Goal: Task Accomplishment & Management: Manage account settings

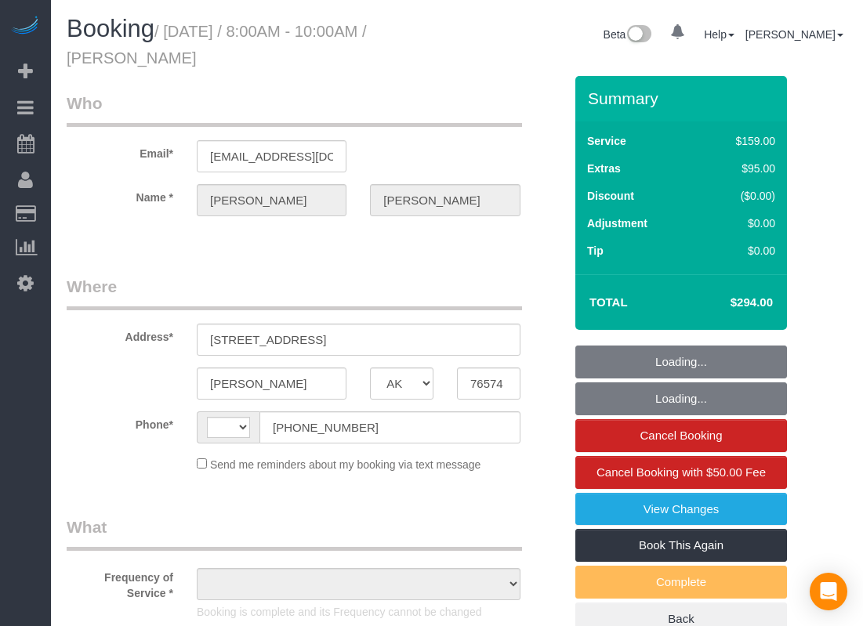
select select "[GEOGRAPHIC_DATA]"
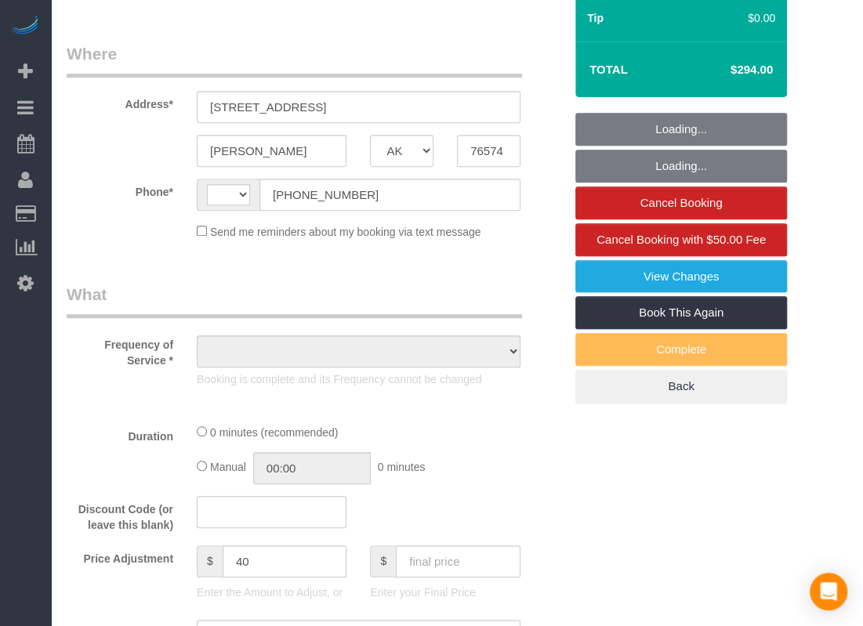
scroll to position [470, 0]
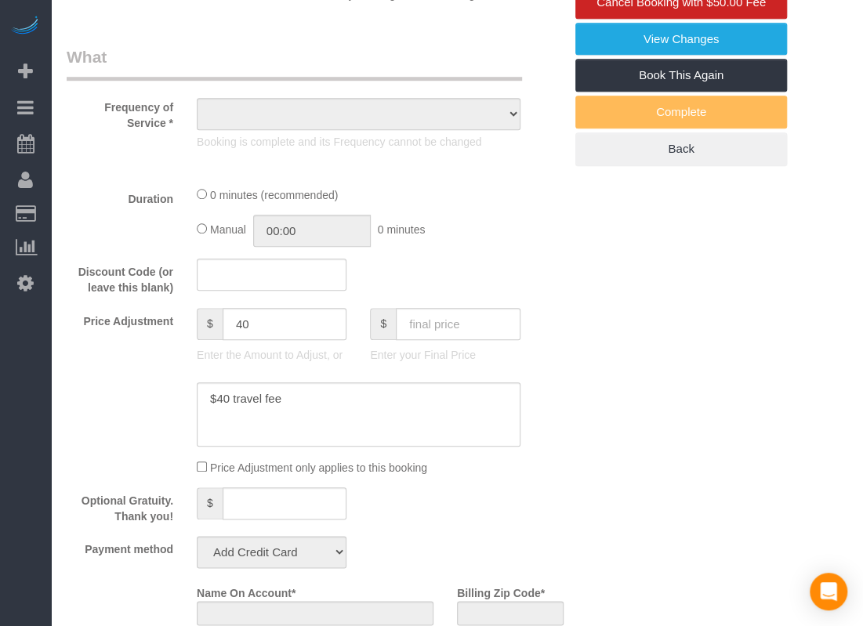
select select "string:fspay-cf53e8d0-ebaf-4073-b18d-9adebfe48b11"
select select "3"
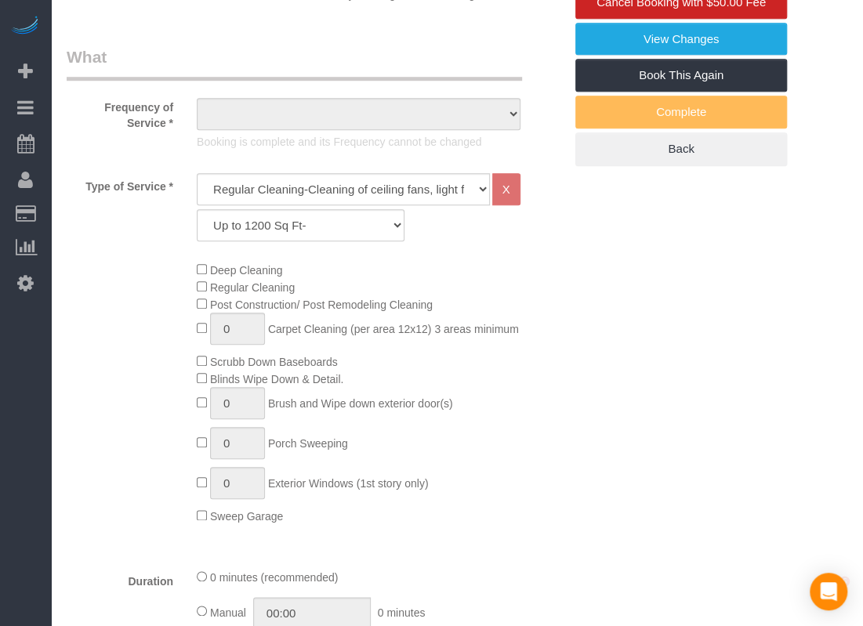
select select "string:[GEOGRAPHIC_DATA]"
select select "spot1"
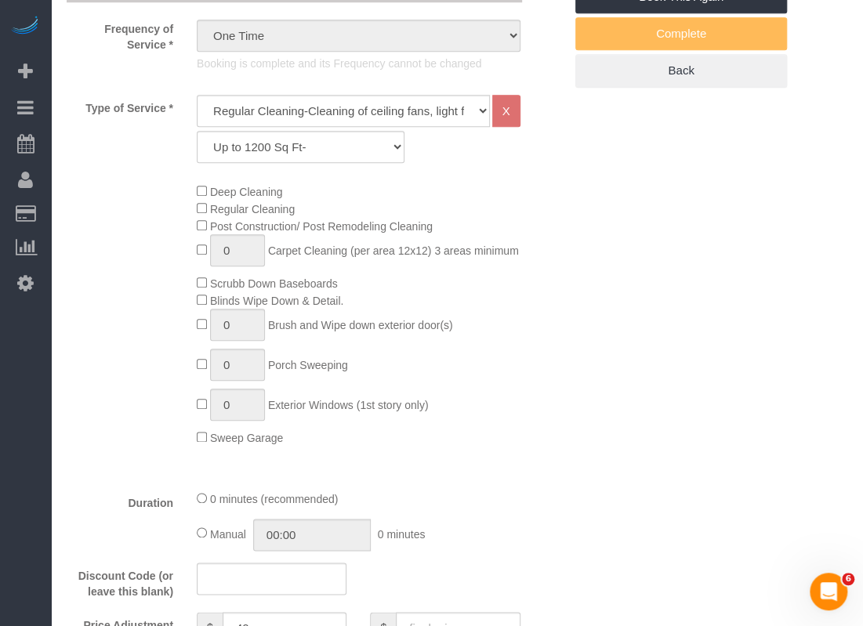
select select "object:885"
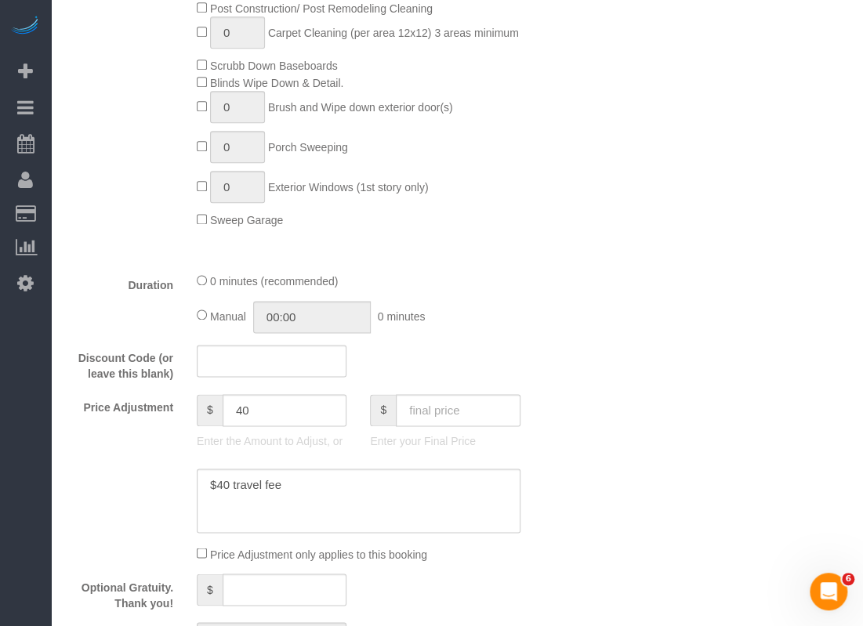
scroll to position [862, 0]
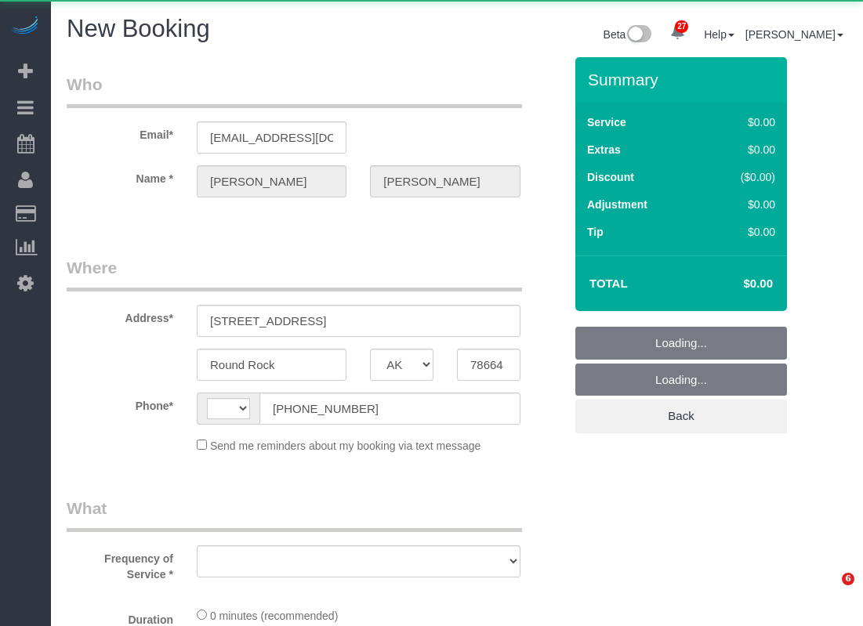
select select "[GEOGRAPHIC_DATA]"
select select "string:[GEOGRAPHIC_DATA]"
select select "object:1544"
select select "string:fspay-b7944f08-fe69-440e-9b17-8e9cb90ec34f"
select select "3"
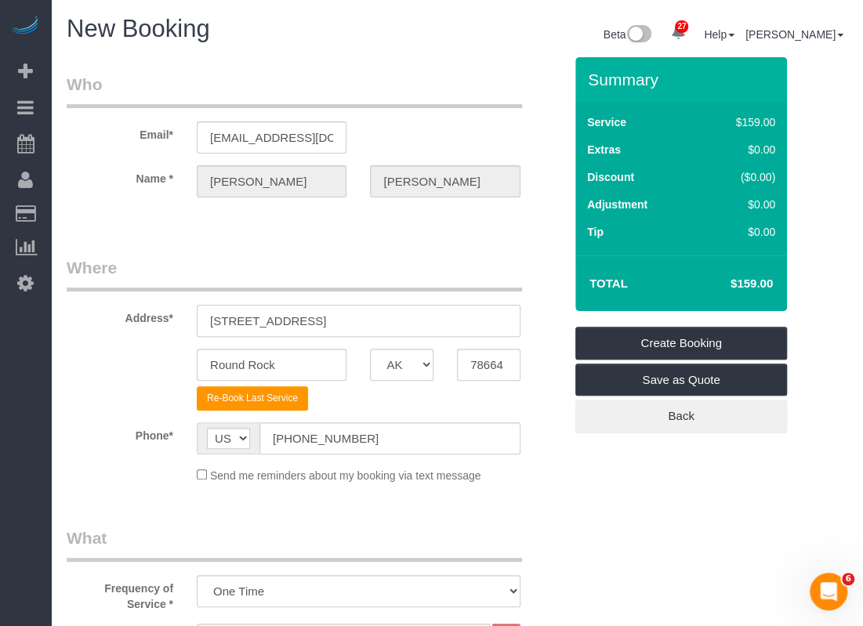
click at [423, 327] on input "[STREET_ADDRESS]" at bounding box center [359, 321] width 324 height 32
drag, startPoint x: 376, startPoint y: 326, endPoint x: 159, endPoint y: 325, distance: 216.4
click at [159, 325] on div "Address* [STREET_ADDRESS]" at bounding box center [315, 296] width 521 height 81
paste input "[STREET_ADDRESS]"
type input "[STREET_ADDRESS]"
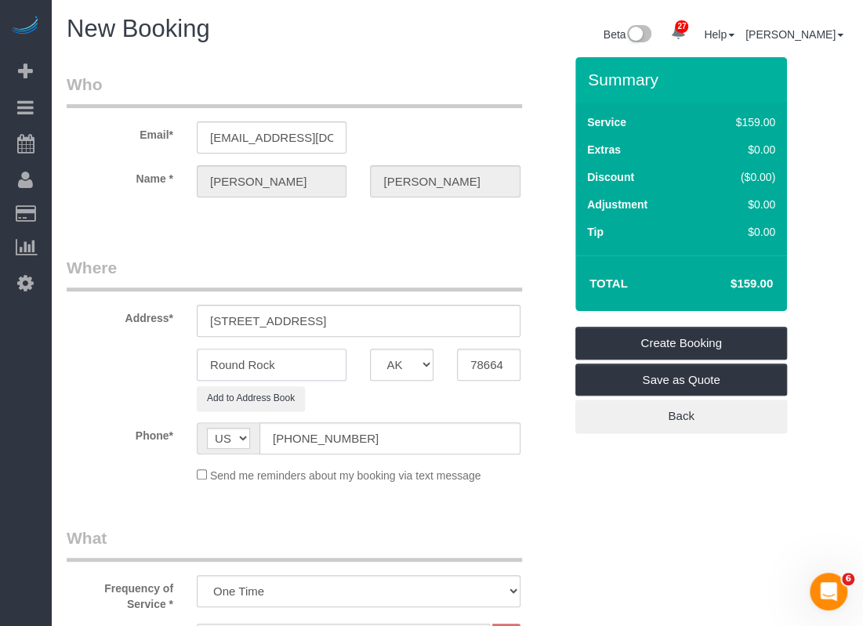
drag, startPoint x: 336, startPoint y: 365, endPoint x: 176, endPoint y: 365, distance: 160.7
click at [176, 365] on div "Round Rock AK AL AR AZ CA CO CT DC DE [GEOGRAPHIC_DATA] [GEOGRAPHIC_DATA] HI IA…" at bounding box center [315, 365] width 521 height 32
type input "[PERSON_NAME]"
drag, startPoint x: 440, startPoint y: 322, endPoint x: 394, endPoint y: 312, distance: 46.6
click at [394, 312] on input "[STREET_ADDRESS]" at bounding box center [359, 321] width 324 height 32
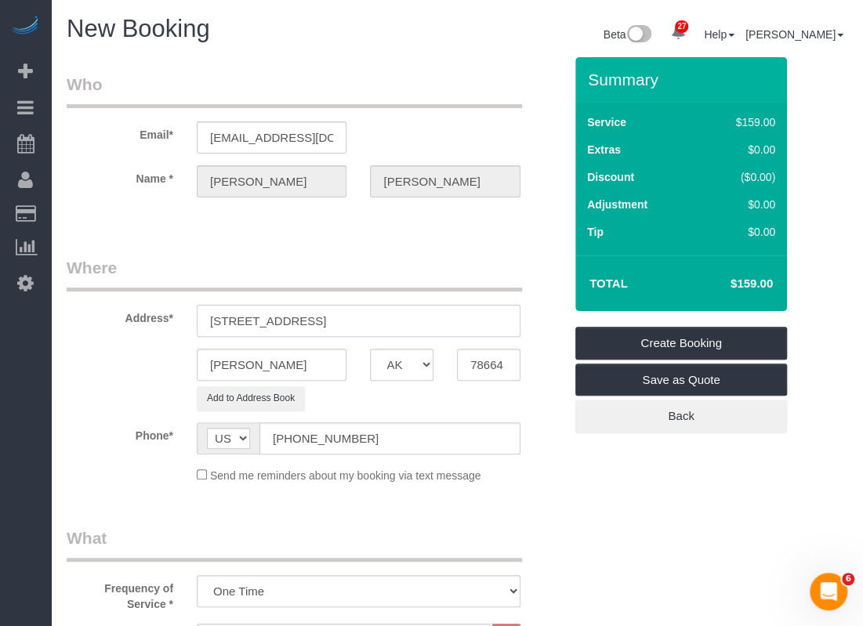
type input "[STREET_ADDRESS]"
drag, startPoint x: 512, startPoint y: 368, endPoint x: 422, endPoint y: 364, distance: 90.3
click at [422, 364] on div "[PERSON_NAME] AK AL AR AZ CA CO CT DC DE [GEOGRAPHIC_DATA] [GEOGRAPHIC_DATA] HI…" at bounding box center [315, 365] width 521 height 32
paste input "657"
type input "76574"
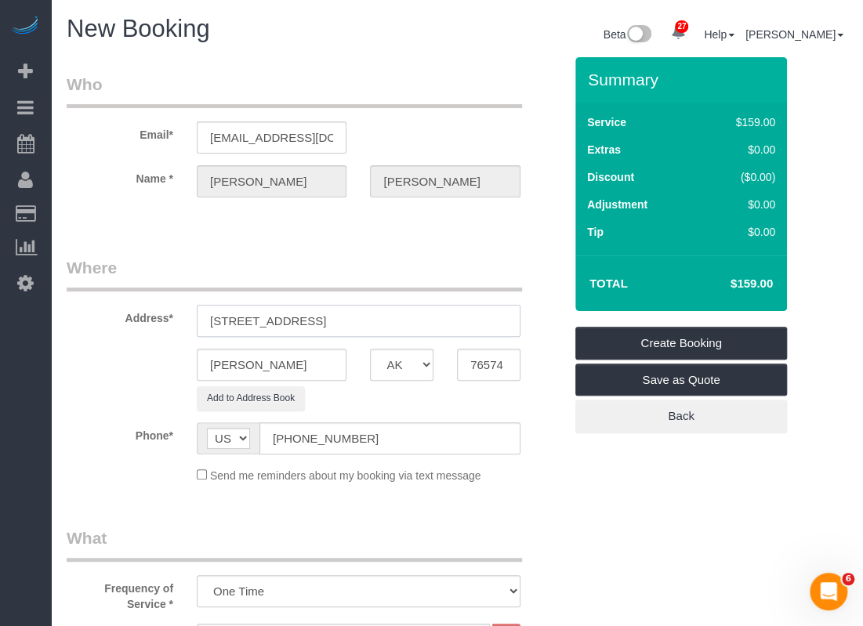
drag, startPoint x: 406, startPoint y: 324, endPoint x: 326, endPoint y: 324, distance: 80.0
click at [326, 324] on input "[STREET_ADDRESS]" at bounding box center [359, 321] width 324 height 32
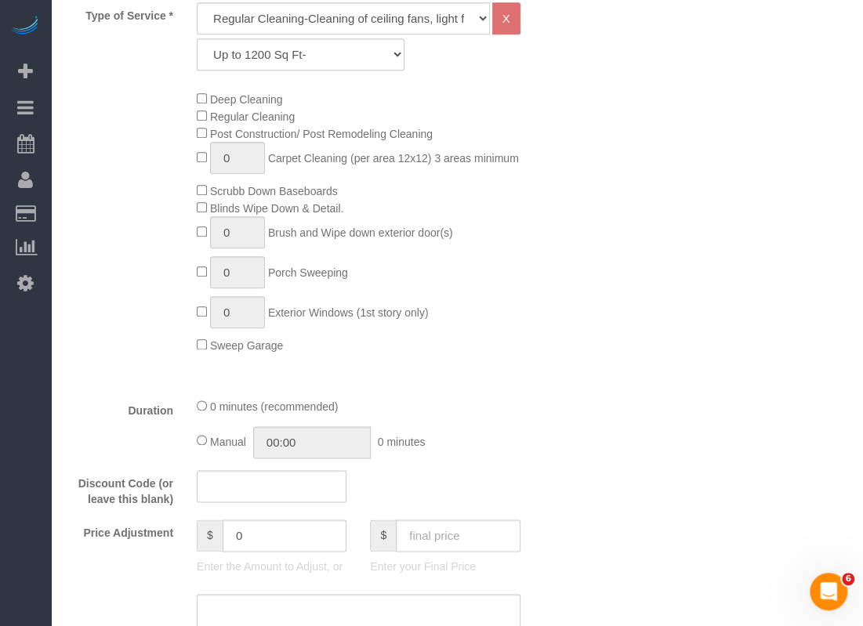
scroll to position [784, 0]
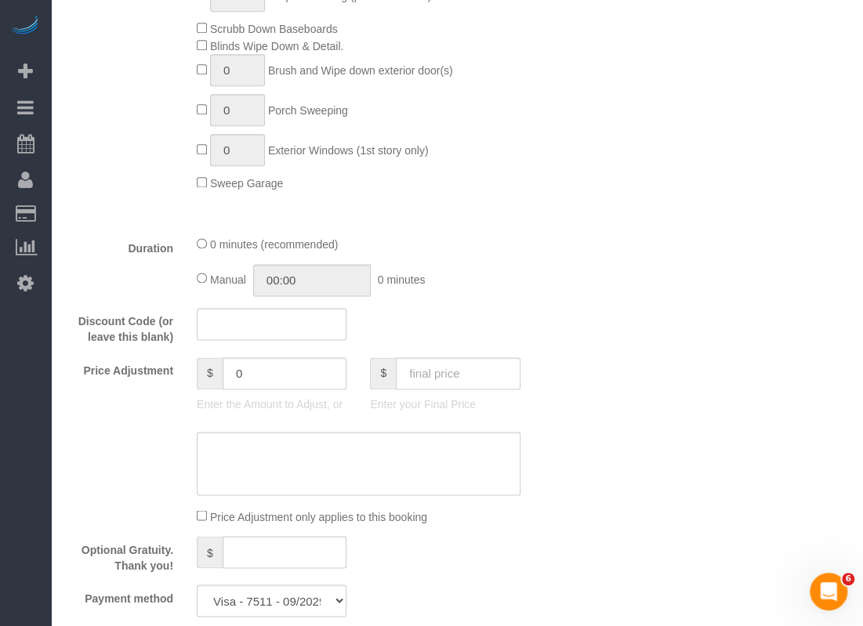
type input "[STREET_ADDRESS]"
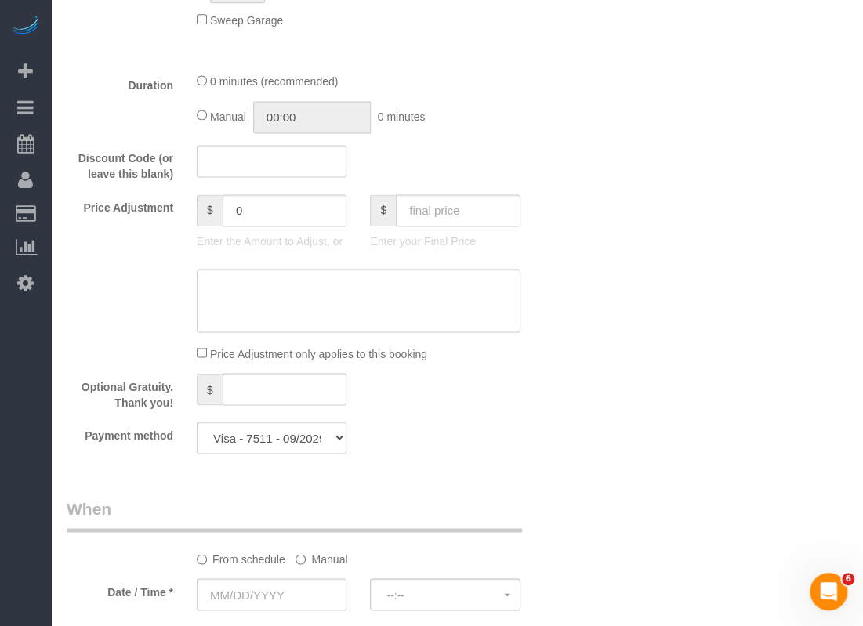
scroll to position [1098, 0]
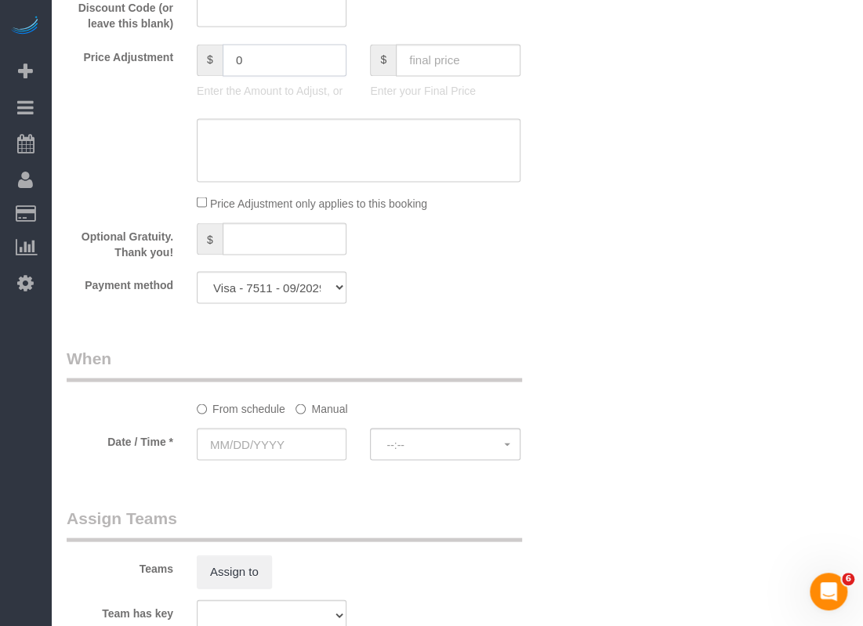
drag, startPoint x: 261, startPoint y: 66, endPoint x: 221, endPoint y: 62, distance: 40.2
click at [221, 62] on div "$ 0" at bounding box center [272, 60] width 150 height 32
type input "40"
click at [394, 158] on textarea at bounding box center [359, 150] width 324 height 64
type textarea "$40 travel fee"
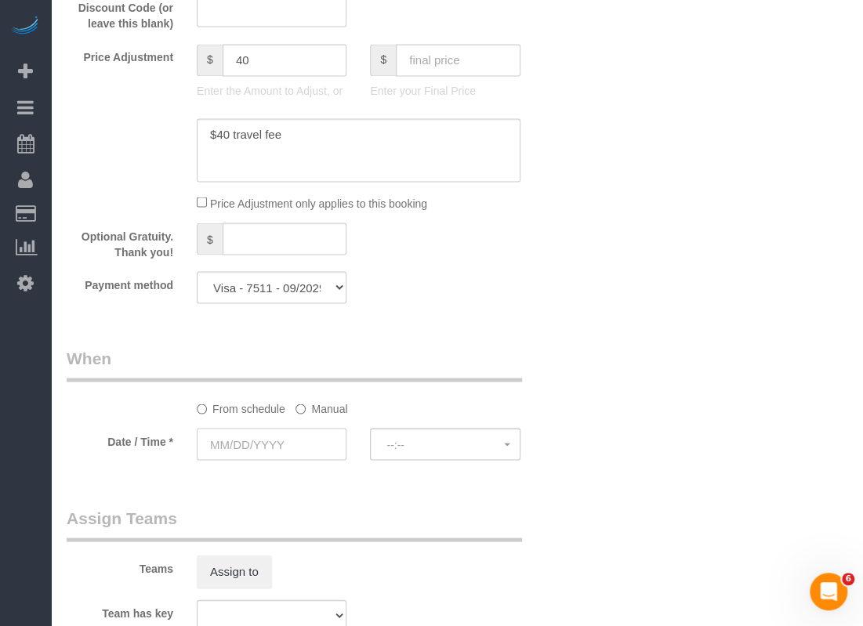
click at [307, 449] on input "text" at bounding box center [272, 444] width 150 height 32
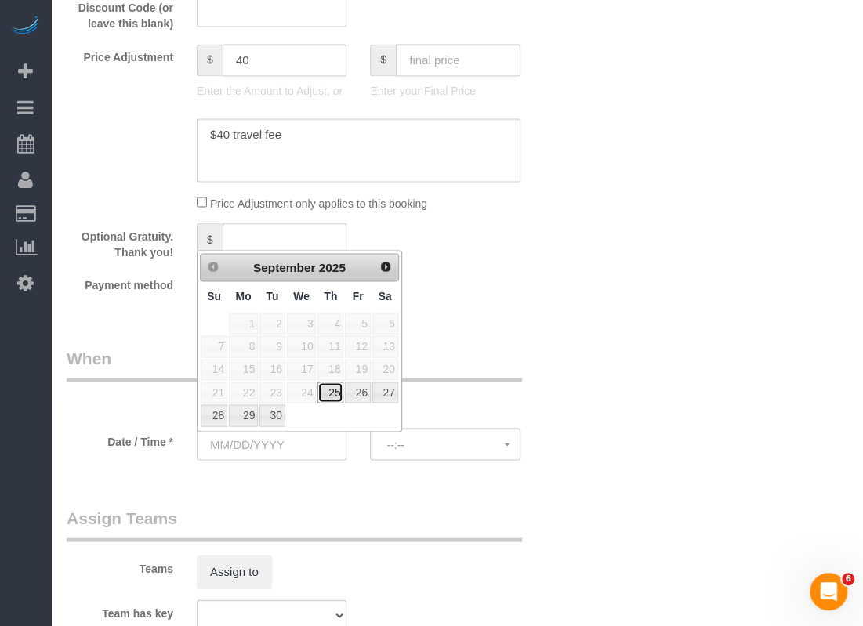
click at [334, 390] on link "25" at bounding box center [331, 392] width 26 height 21
type input "[DATE]"
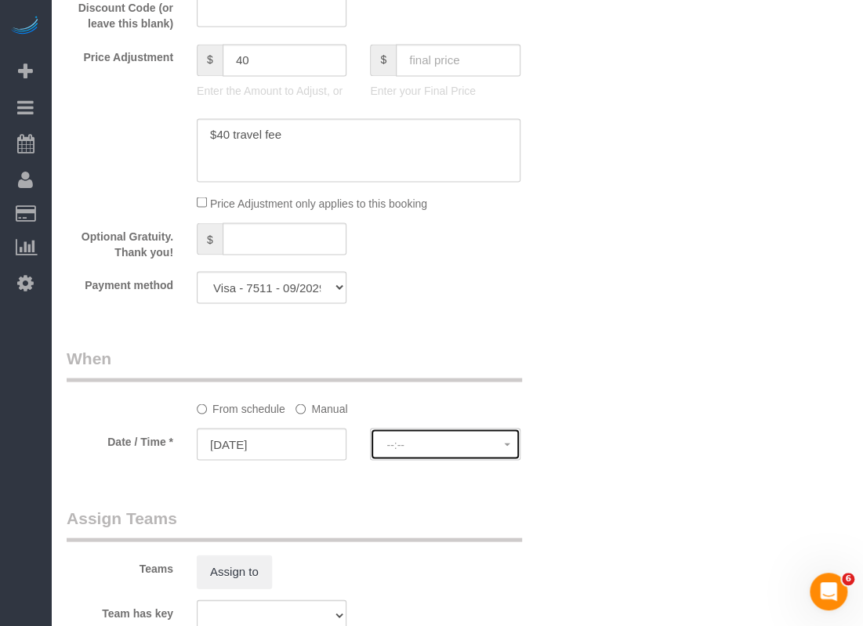
click at [408, 441] on span "--:--" at bounding box center [445, 444] width 117 height 13
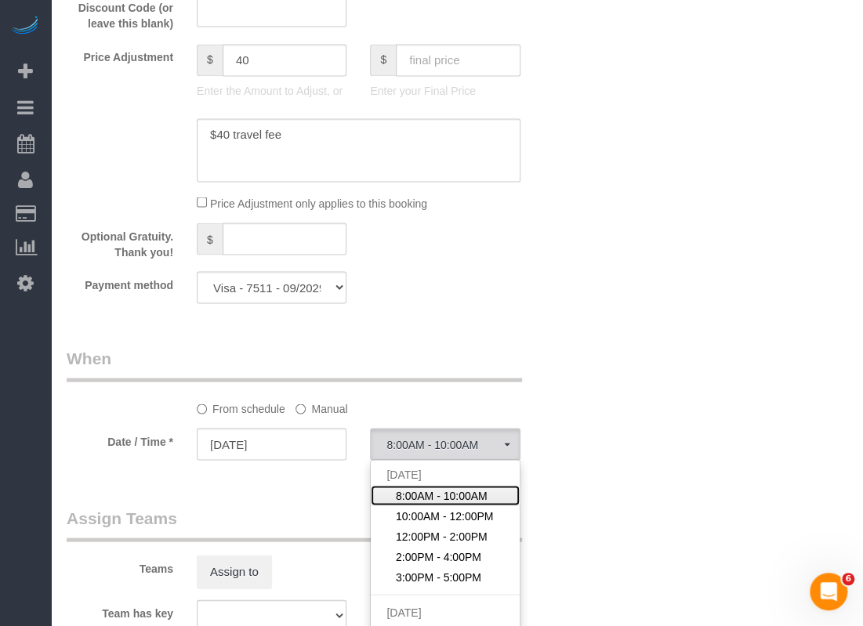
click at [414, 495] on span "8:00AM - 10:00AM" at bounding box center [442, 496] width 92 height 16
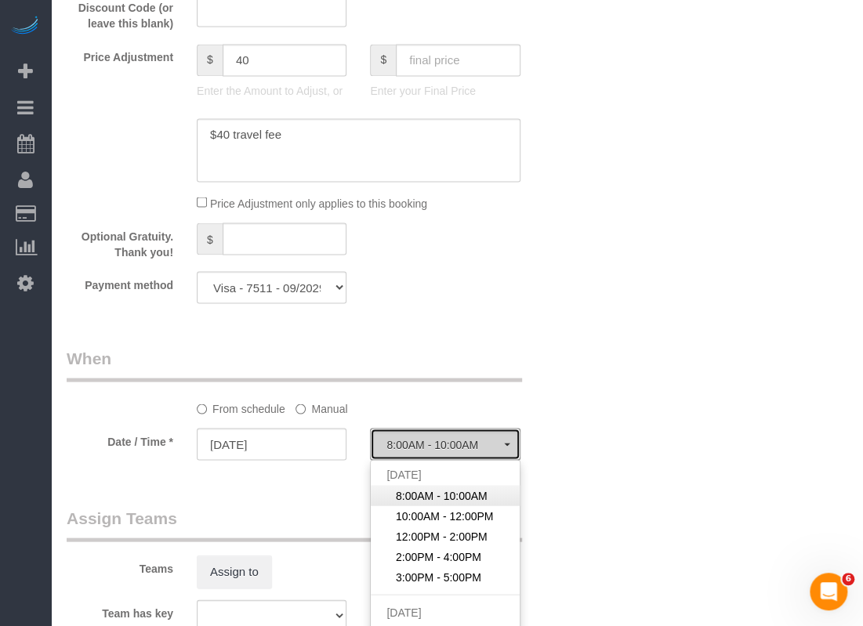
select select "spot1"
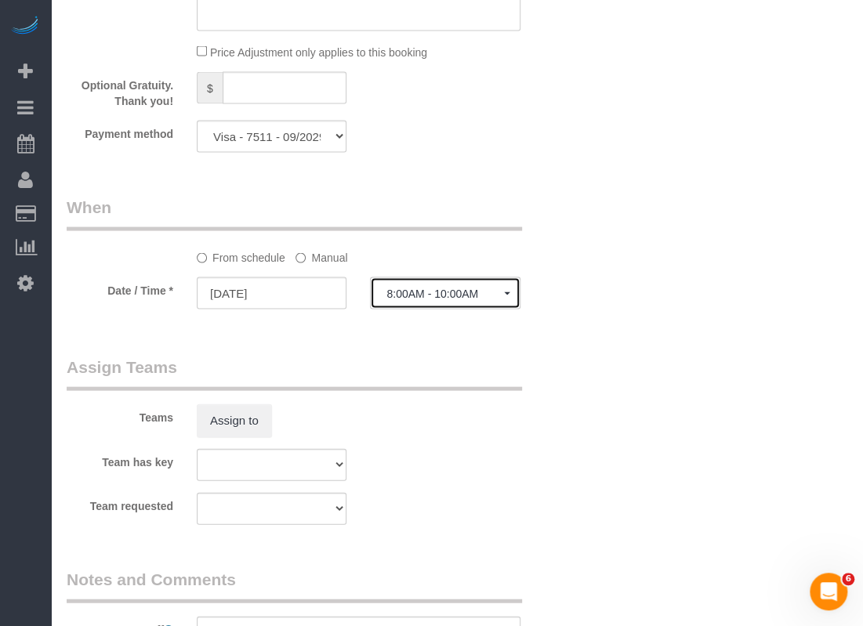
scroll to position [1411, 0]
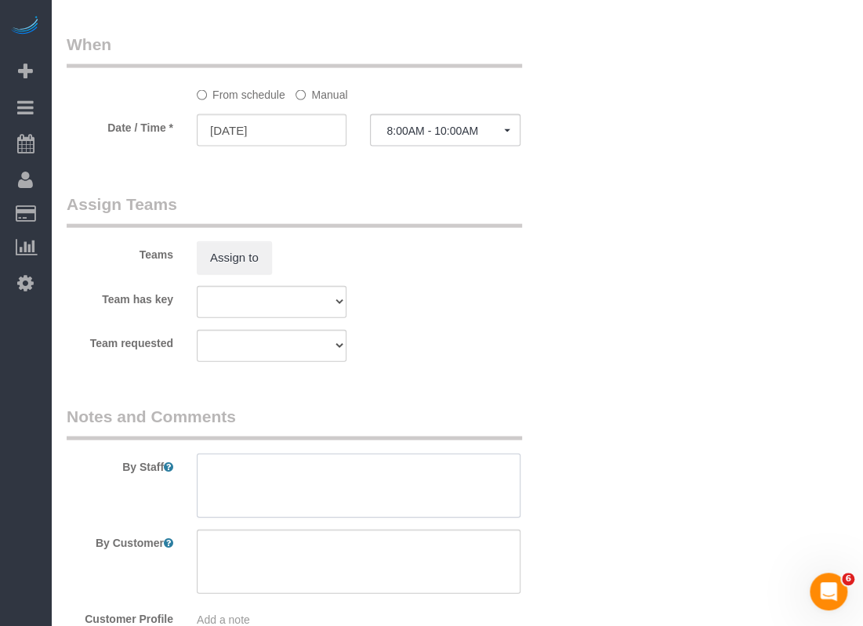
click at [370, 500] on textarea at bounding box center [359, 486] width 324 height 64
paste textarea "Combo is 0404"
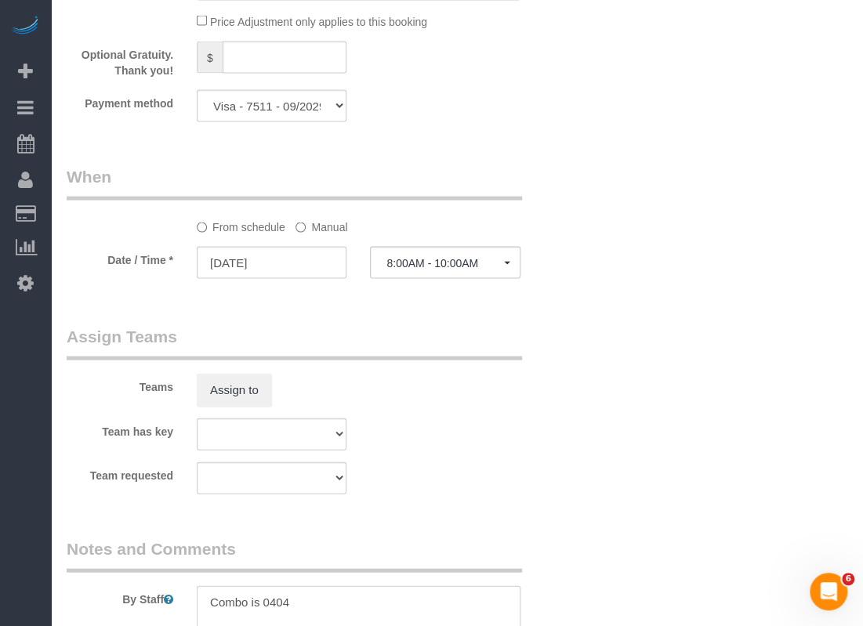
scroll to position [1019, 0]
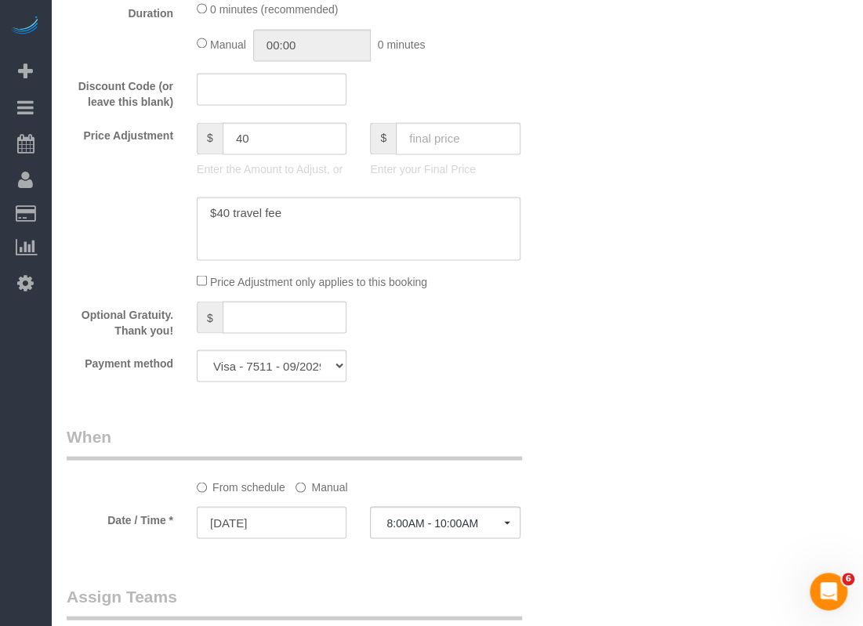
type textarea "Combo is 0404"
click at [301, 374] on select "Mastercard - 2142 - 12/2026 Mastercard - 1867 - 11/2027 Mastercard - 4030 - 01/…" at bounding box center [272, 366] width 150 height 32
click at [491, 413] on div "Who Email* [EMAIL_ADDRESS][DOMAIN_NAME] Name * [PERSON_NAME] Where Address* [ST…" at bounding box center [315, 58] width 521 height 2041
click at [307, 377] on select "Mastercard - 2142 - 12/2026 Mastercard - 1867 - 11/2027 Mastercard - 4030 - 01/…" at bounding box center [272, 366] width 150 height 32
select select "string:fspay"
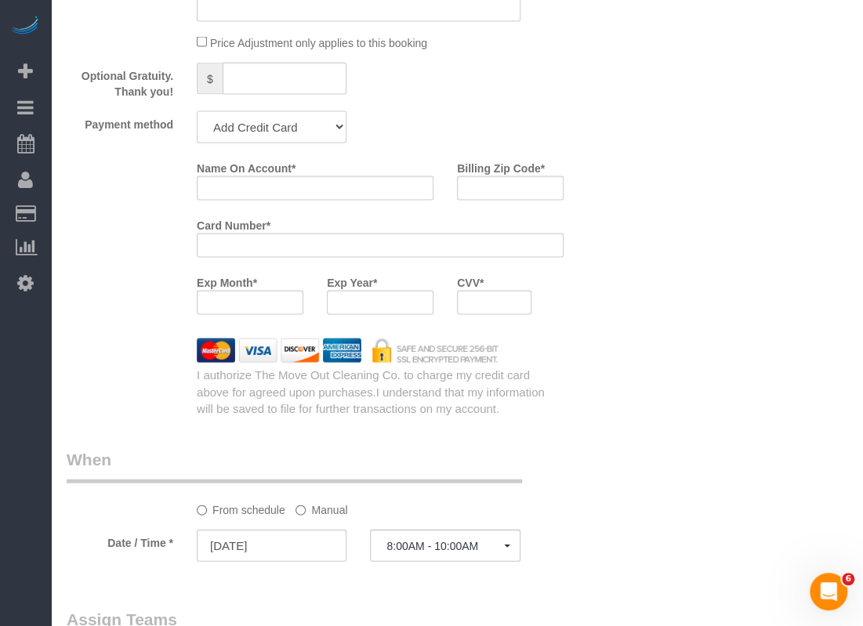
scroll to position [1236, 0]
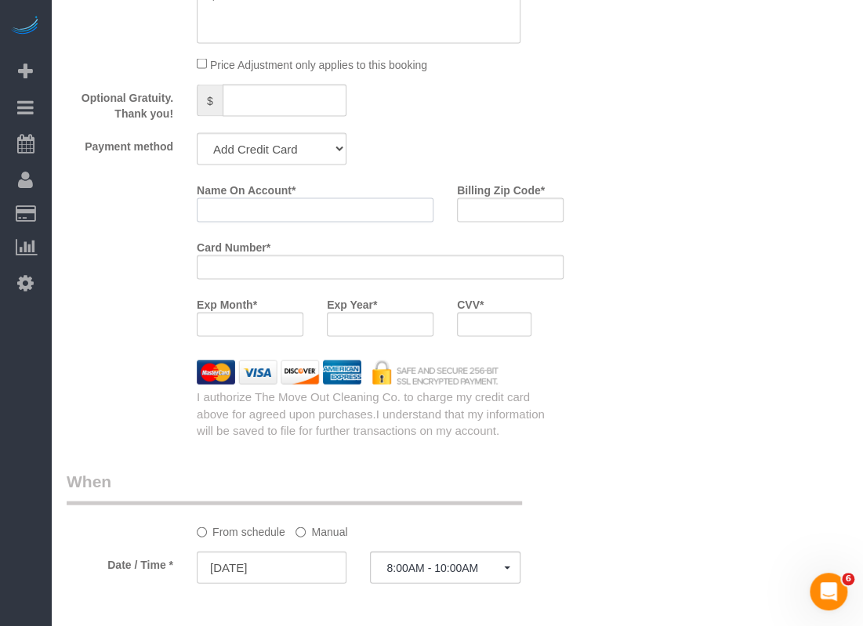
click at [321, 212] on input "Name On Account *" at bounding box center [315, 210] width 237 height 24
paste input "[PERSON_NAME]"
type input "[PERSON_NAME]"
click at [526, 210] on input "Billing Zip Code *" at bounding box center [510, 210] width 107 height 24
paste input "78633"
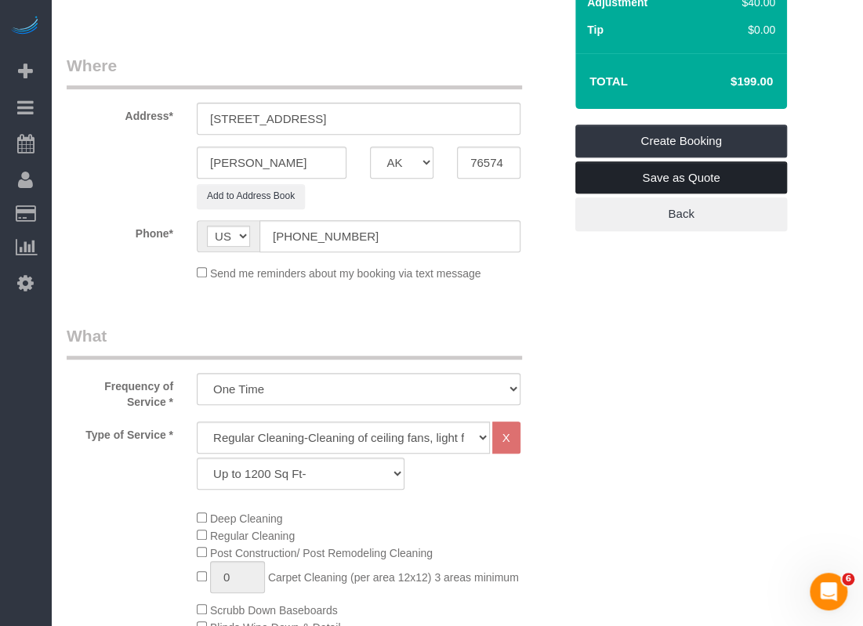
scroll to position [0, 0]
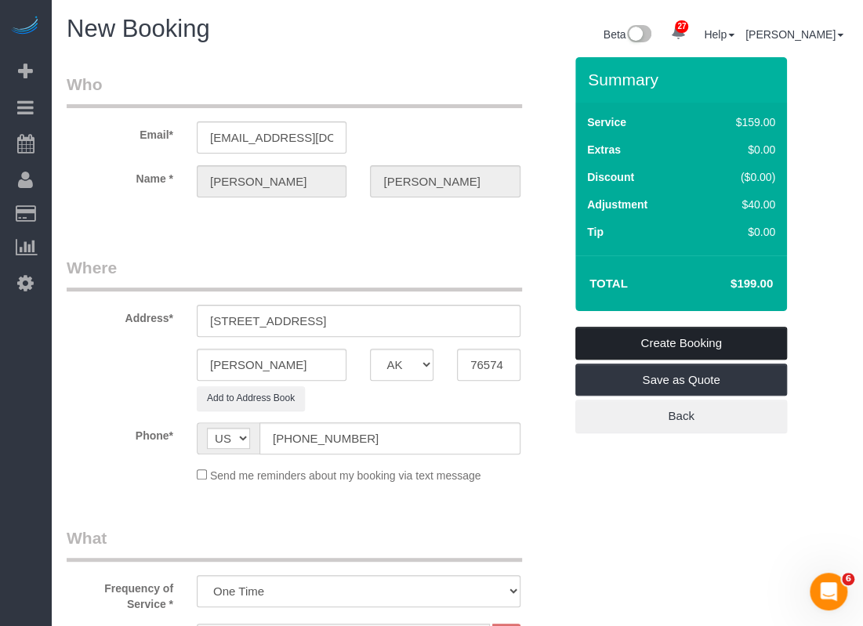
type input "78633"
click at [666, 343] on link "Create Booking" at bounding box center [682, 343] width 212 height 33
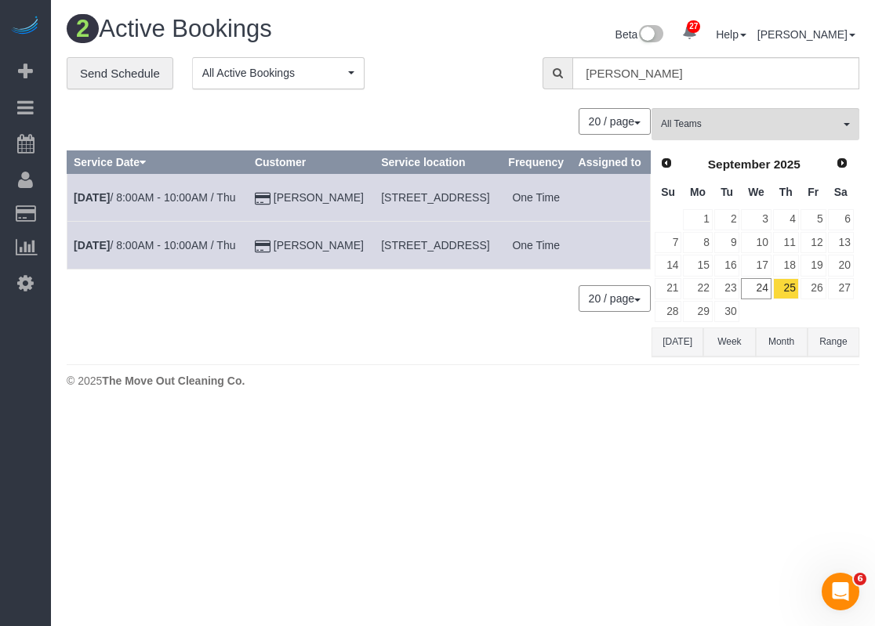
click at [479, 472] on body "27 Beta Your Notifications You have 0 alerts × You have 1 to charge for [DATE] …" at bounding box center [437, 313] width 875 height 626
drag, startPoint x: 693, startPoint y: 79, endPoint x: 442, endPoint y: 76, distance: 250.9
click at [442, 76] on div "**********" at bounding box center [463, 81] width 816 height 49
click at [469, 93] on div "**********" at bounding box center [293, 81] width 452 height 49
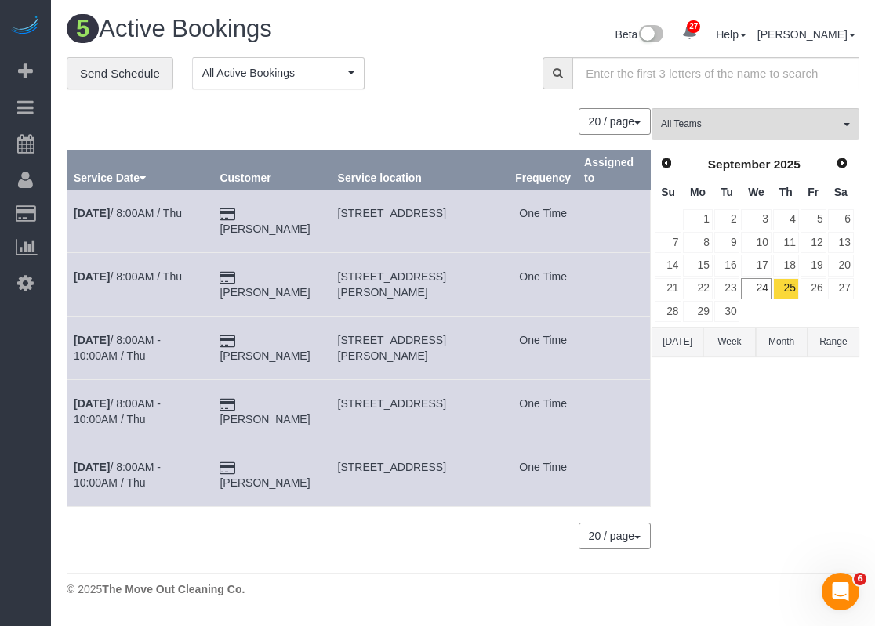
drag, startPoint x: 334, startPoint y: 400, endPoint x: 434, endPoint y: 383, distance: 101.7
click at [439, 384] on td "[STREET_ADDRESS]" at bounding box center [420, 412] width 178 height 64
drag, startPoint x: 448, startPoint y: 400, endPoint x: 349, endPoint y: 405, distance: 98.9
click at [347, 405] on span "[STREET_ADDRESS]" at bounding box center [392, 404] width 108 height 13
drag, startPoint x: 330, startPoint y: 402, endPoint x: 445, endPoint y: 405, distance: 115.3
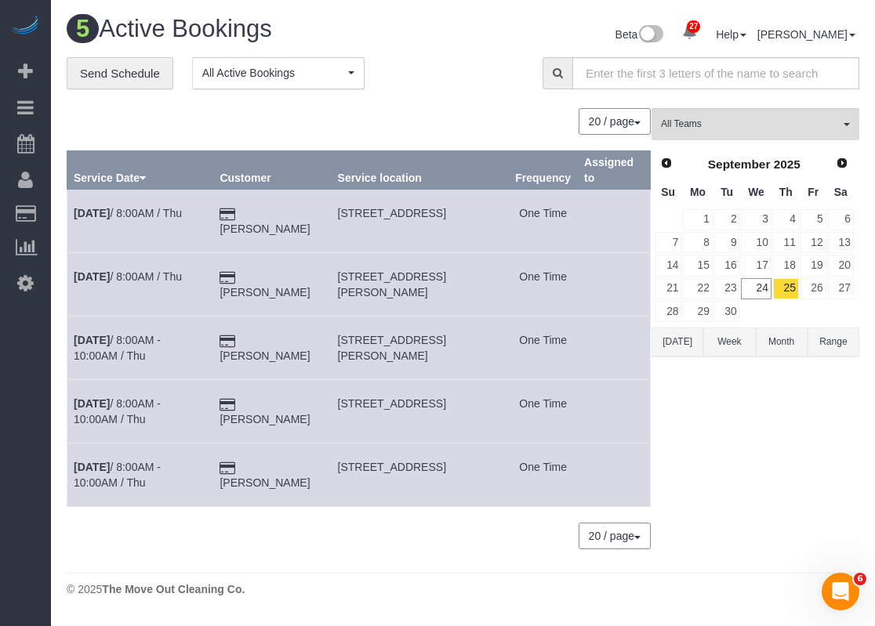
click at [445, 405] on td "[STREET_ADDRESS]" at bounding box center [420, 412] width 178 height 64
copy span "[STREET_ADDRESS]"
drag, startPoint x: 331, startPoint y: 467, endPoint x: 441, endPoint y: 466, distance: 109.8
click at [441, 466] on td "[STREET_ADDRESS]" at bounding box center [420, 476] width 178 height 64
copy span "[STREET_ADDRESS]"
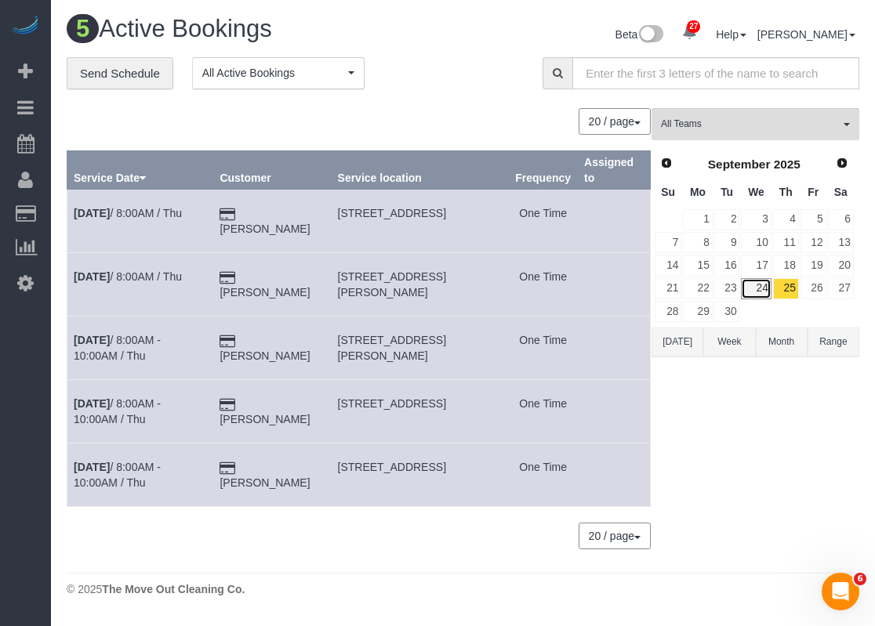
click at [754, 288] on link "24" at bounding box center [756, 288] width 30 height 21
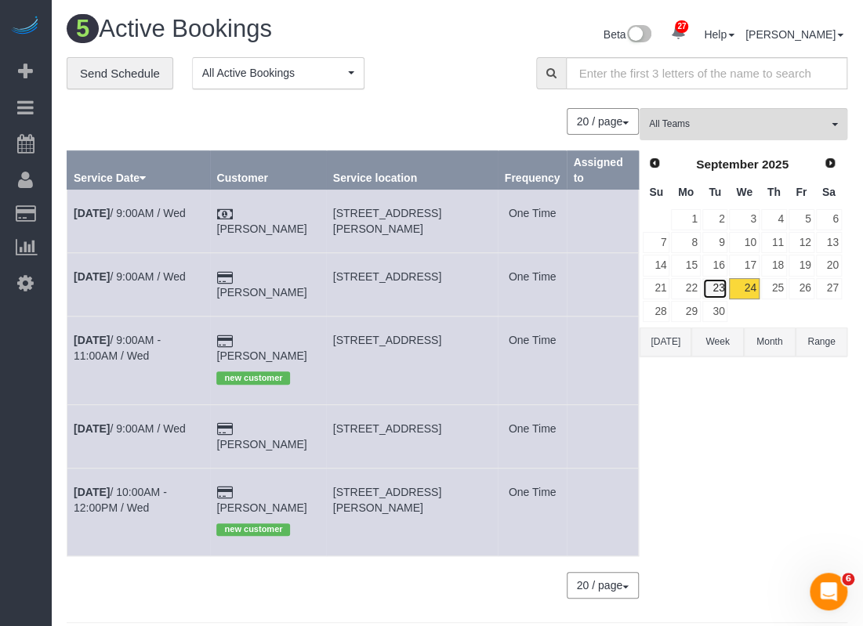
click at [720, 285] on link "23" at bounding box center [716, 288] width 26 height 21
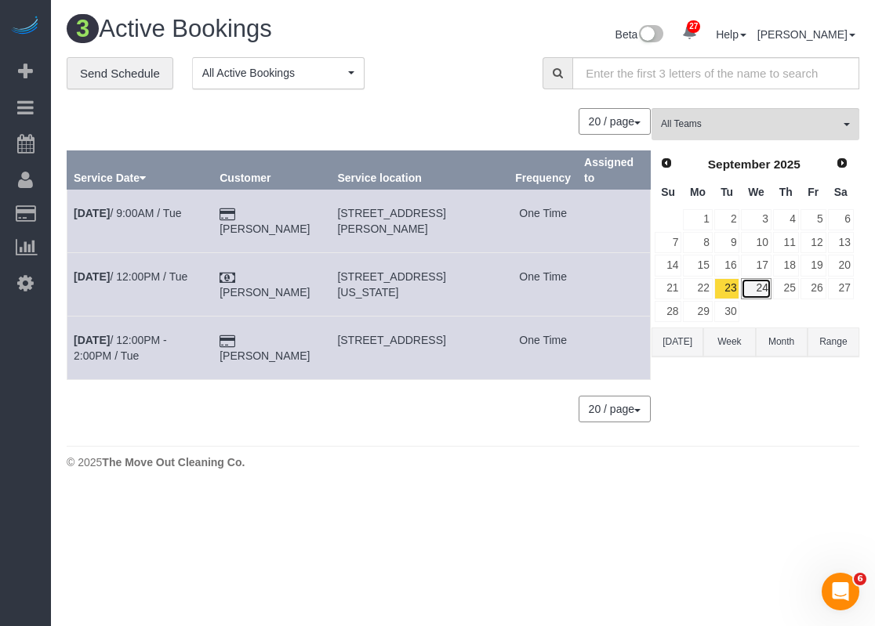
click at [753, 290] on link "24" at bounding box center [756, 288] width 30 height 21
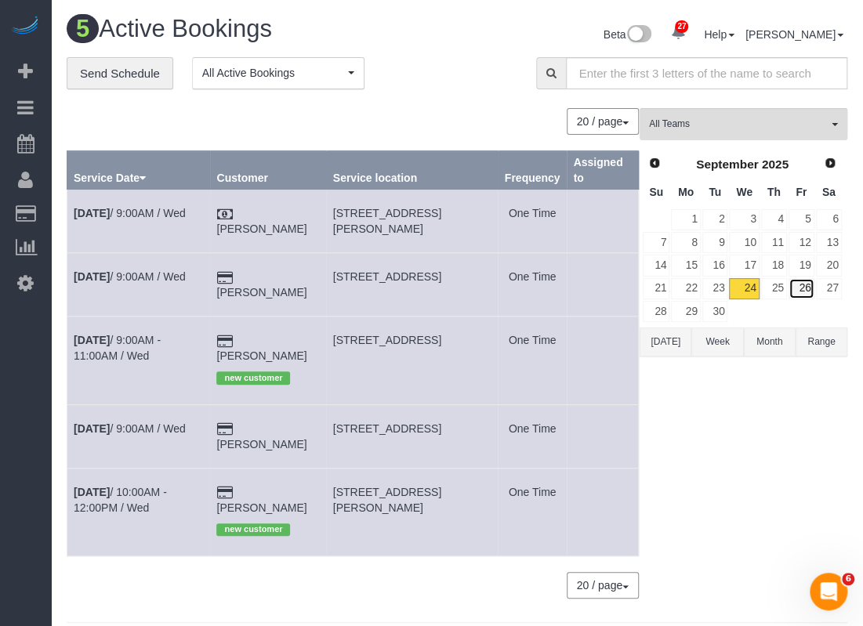
click at [792, 291] on link "26" at bounding box center [802, 288] width 26 height 21
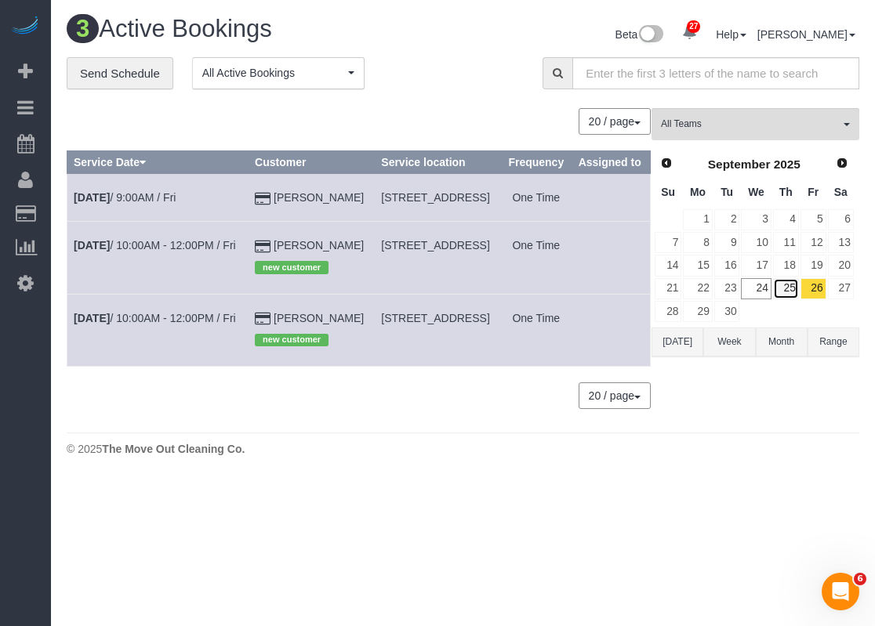
click at [793, 296] on link "25" at bounding box center [786, 288] width 26 height 21
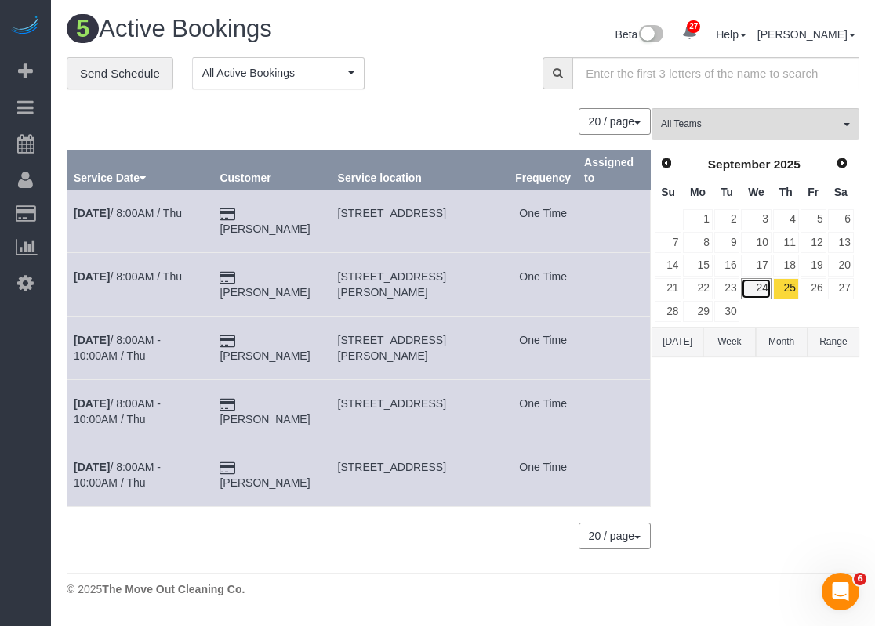
click at [762, 289] on link "24" at bounding box center [756, 288] width 30 height 21
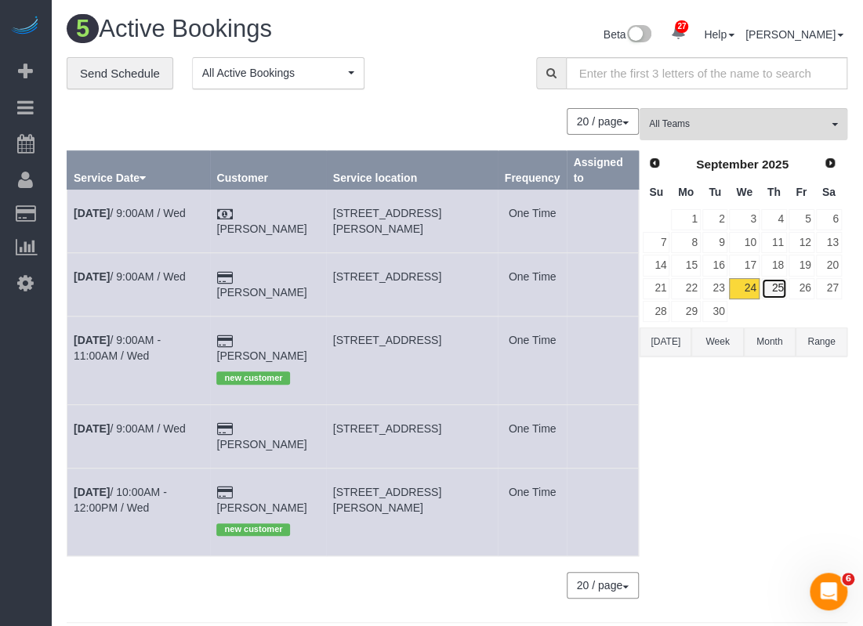
click at [779, 283] on link "25" at bounding box center [774, 288] width 26 height 21
click at [775, 287] on link "25" at bounding box center [774, 288] width 26 height 21
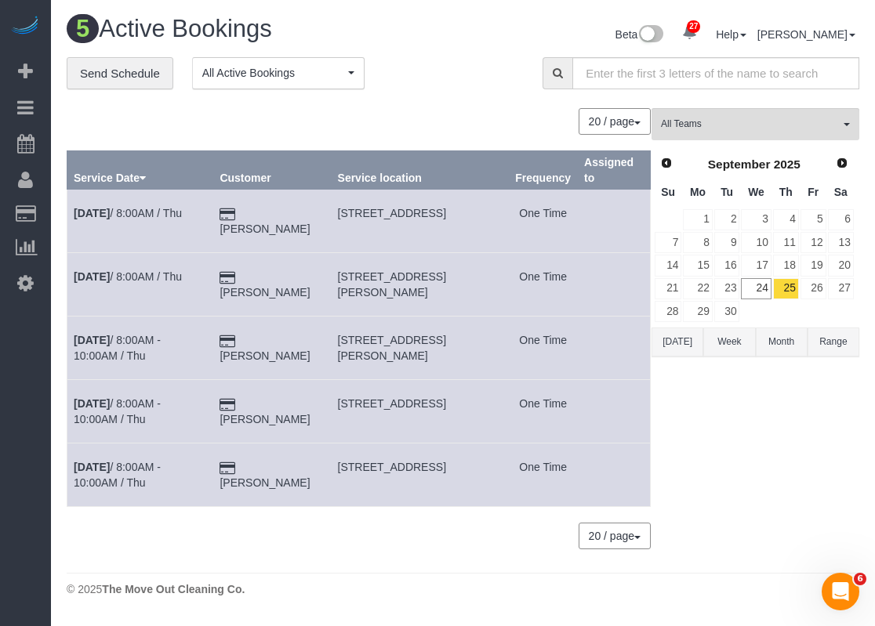
drag, startPoint x: 317, startPoint y: 216, endPoint x: 264, endPoint y: 203, distance: 54.0
click at [265, 203] on td "[PERSON_NAME]" at bounding box center [272, 222] width 118 height 64
copy link "[PERSON_NAME]"
click at [180, 212] on link "[DATE] 8:00AM / Thu" at bounding box center [128, 213] width 108 height 13
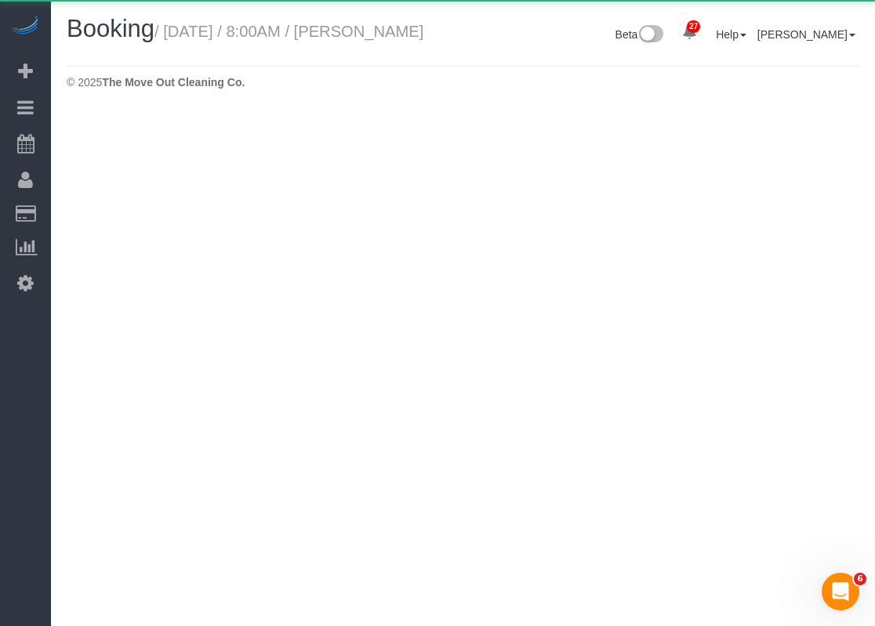
select select "[GEOGRAPHIC_DATA]"
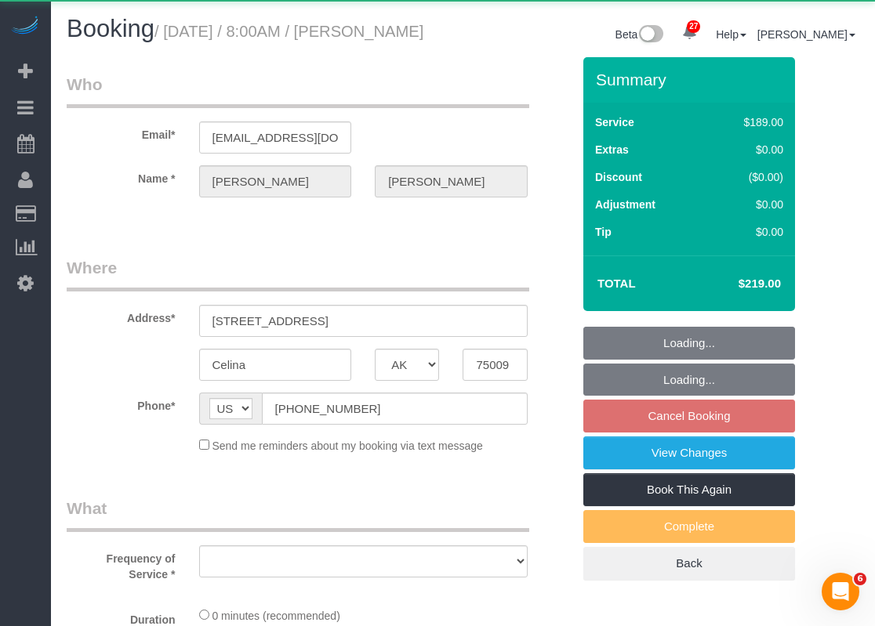
select select "string:fspay-743b2206-3fd6-40d8-9191-6651d32f232c"
select select "3"
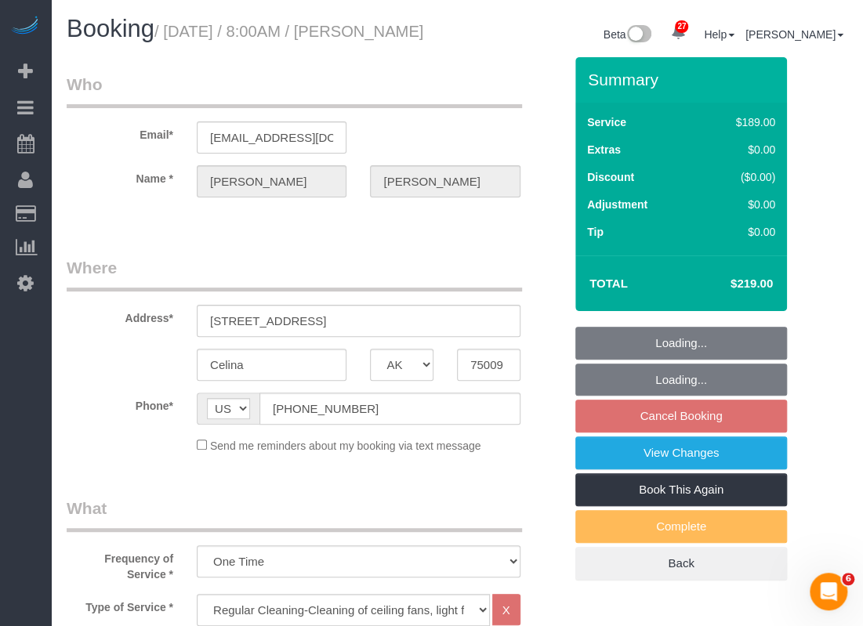
select select "object:2497"
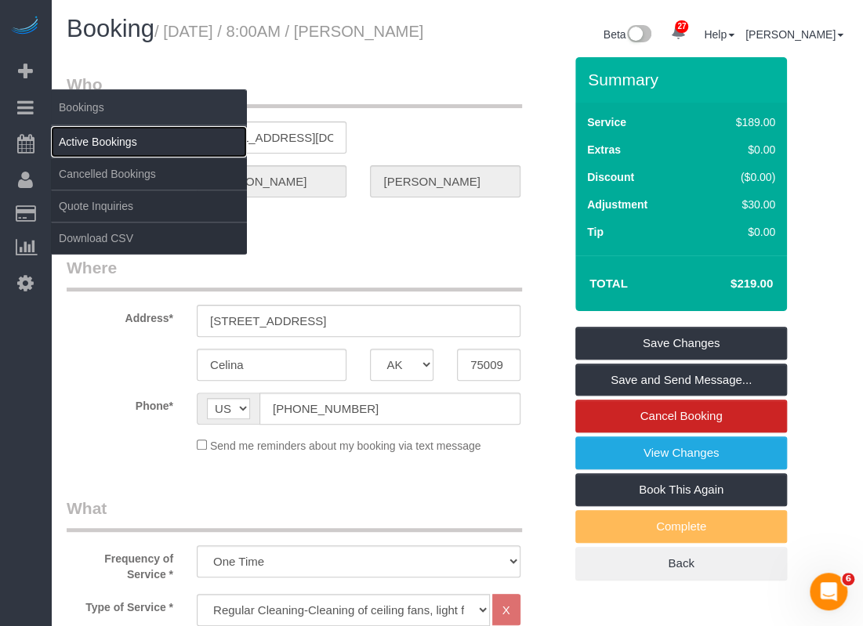
click at [87, 140] on link "Active Bookings" at bounding box center [149, 141] width 196 height 31
